Goal: Communication & Community: Answer question/provide support

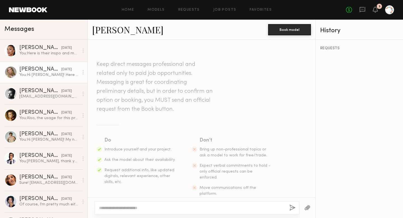
scroll to position [452, 0]
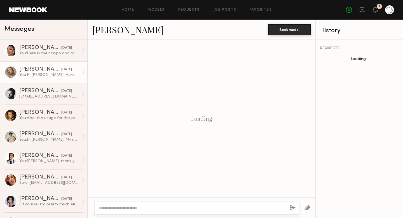
scroll to position [452, 0]
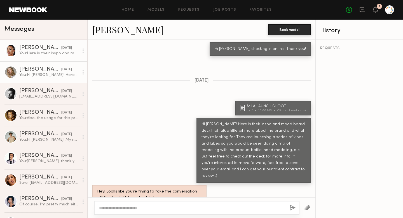
click at [31, 54] on div "You: Here is their inspo and mood board deck that talk a little bit more about …" at bounding box center [49, 53] width 60 height 5
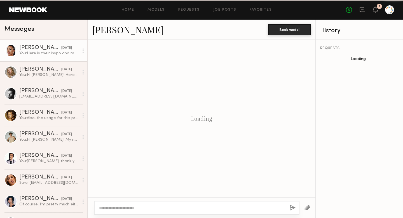
scroll to position [175, 0]
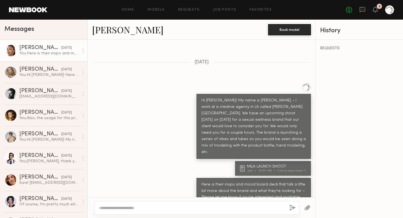
click at [167, 207] on textarea at bounding box center [192, 208] width 186 height 6
type textarea "**********"
click at [292, 206] on button "button" at bounding box center [292, 207] width 6 height 7
